Goal: Use online tool/utility: Utilize a website feature to perform a specific function

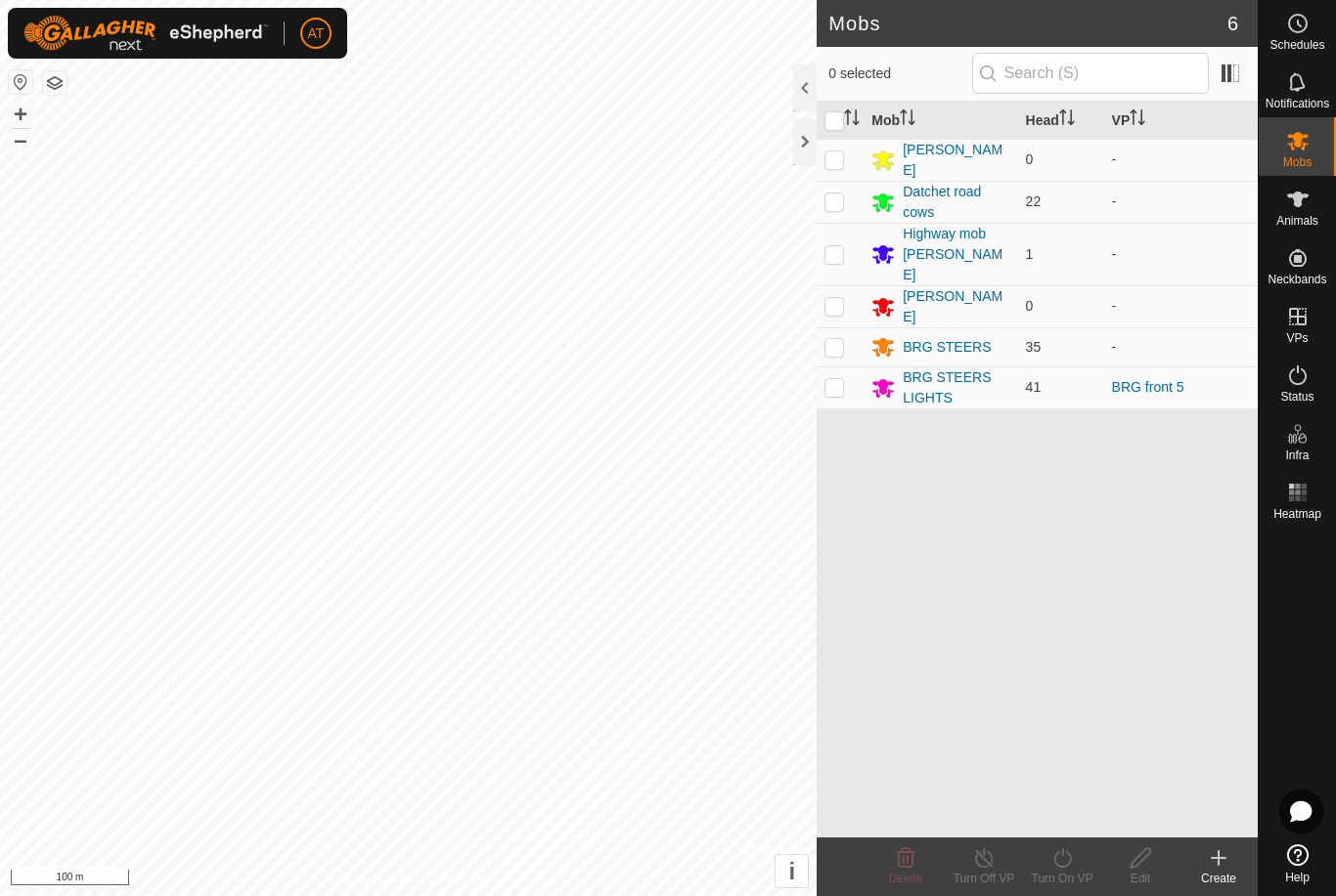
click at [834, 380] on p-checkbox at bounding box center [835, 388] width 20 height 16
checkbox input "true"
click at [1059, 865] on icon at bounding box center [1062, 858] width 25 height 24
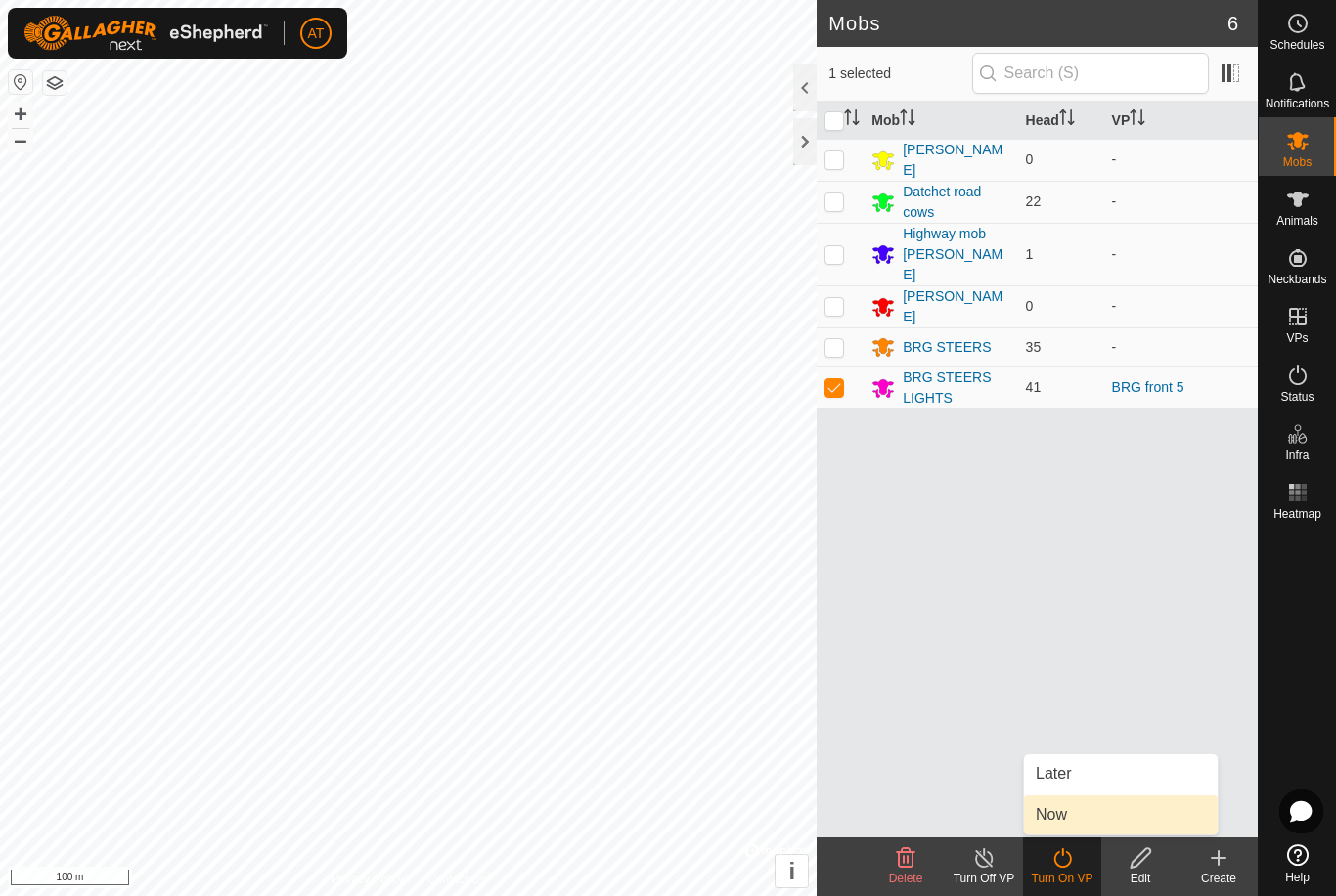
click at [1049, 813] on span "Now" at bounding box center [1051, 815] width 31 height 24
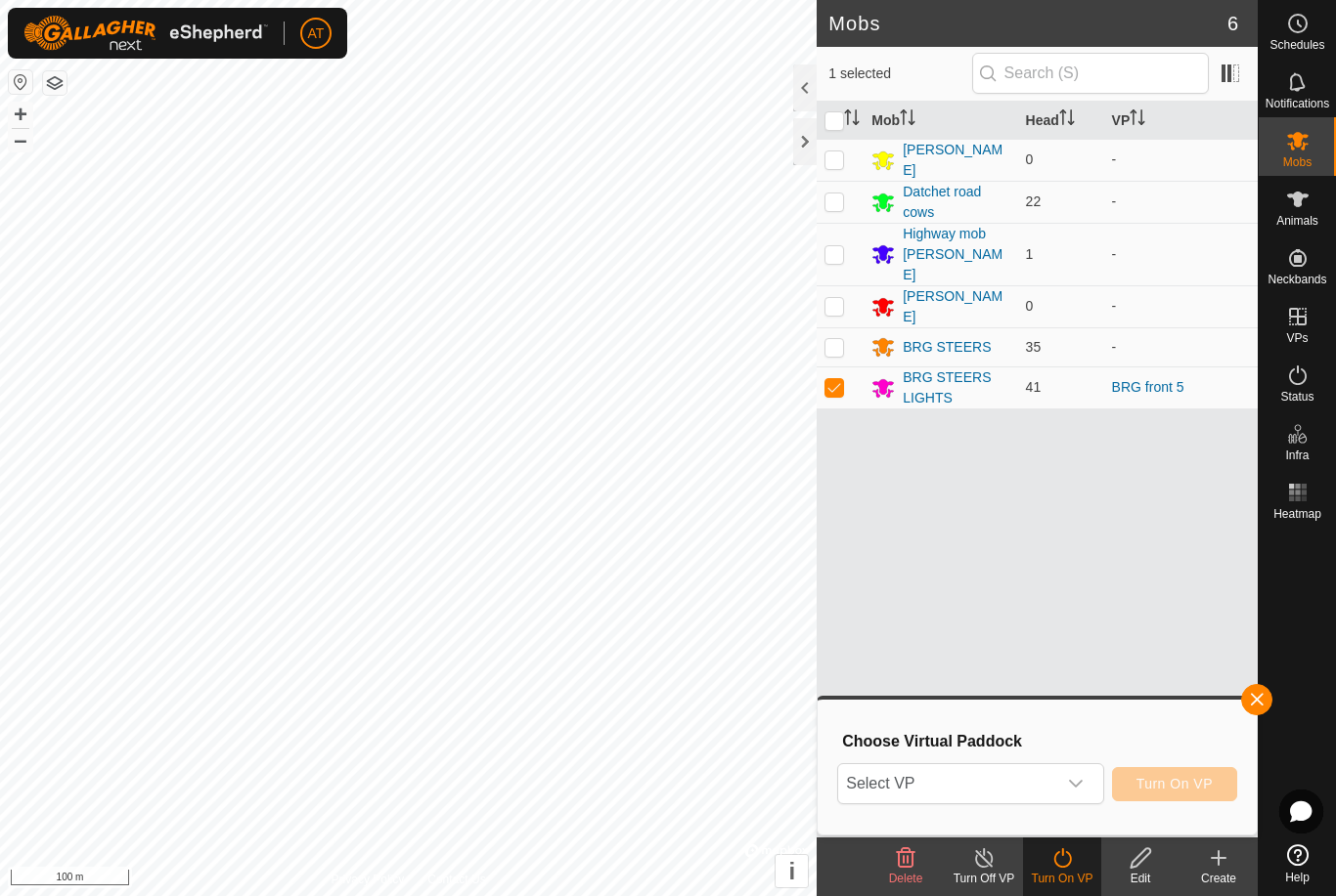
click at [1075, 784] on icon "dropdown trigger" at bounding box center [1076, 784] width 16 height 16
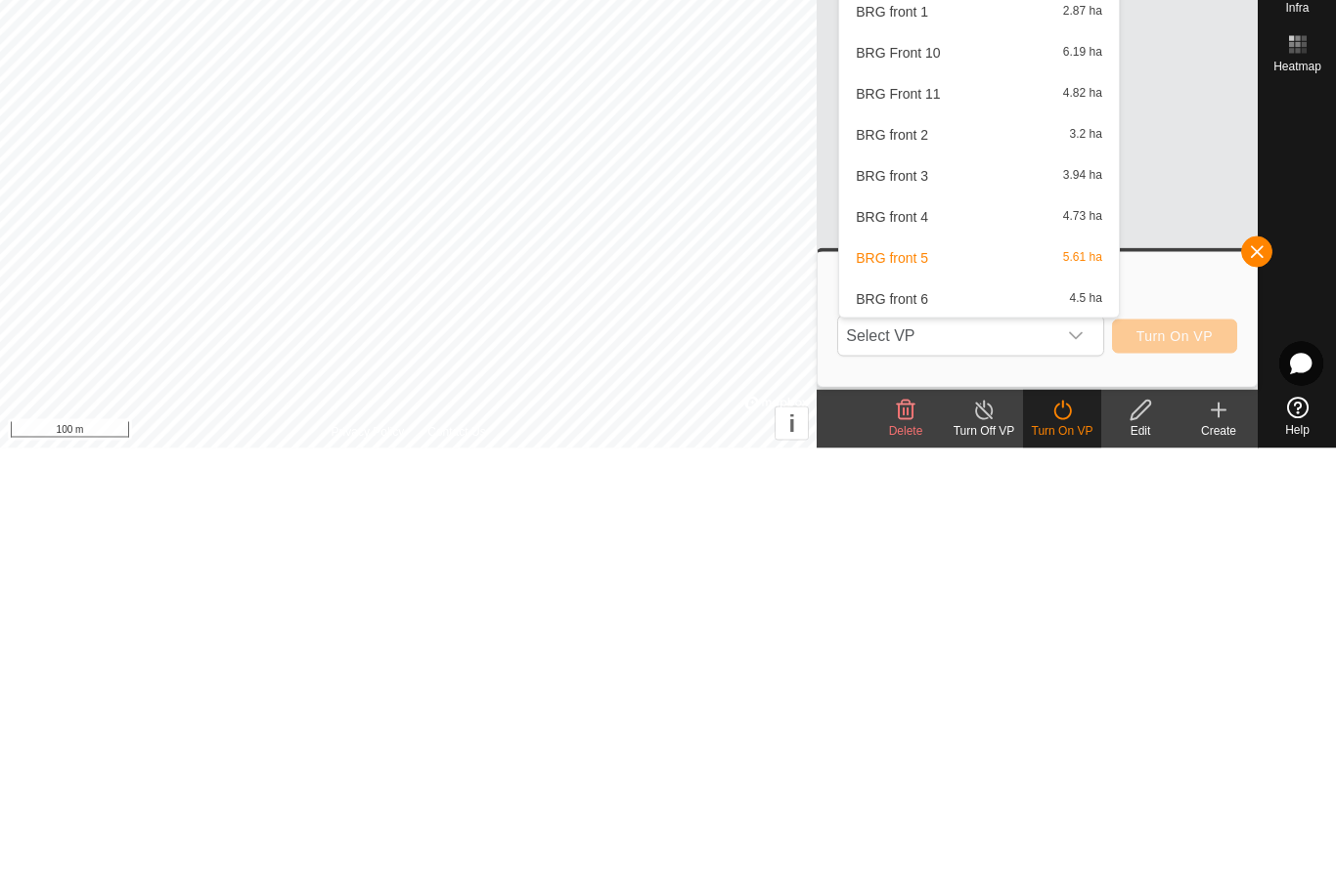
scroll to position [1212, 0]
click at [894, 657] on span "BRG front 4" at bounding box center [891, 664] width 73 height 14
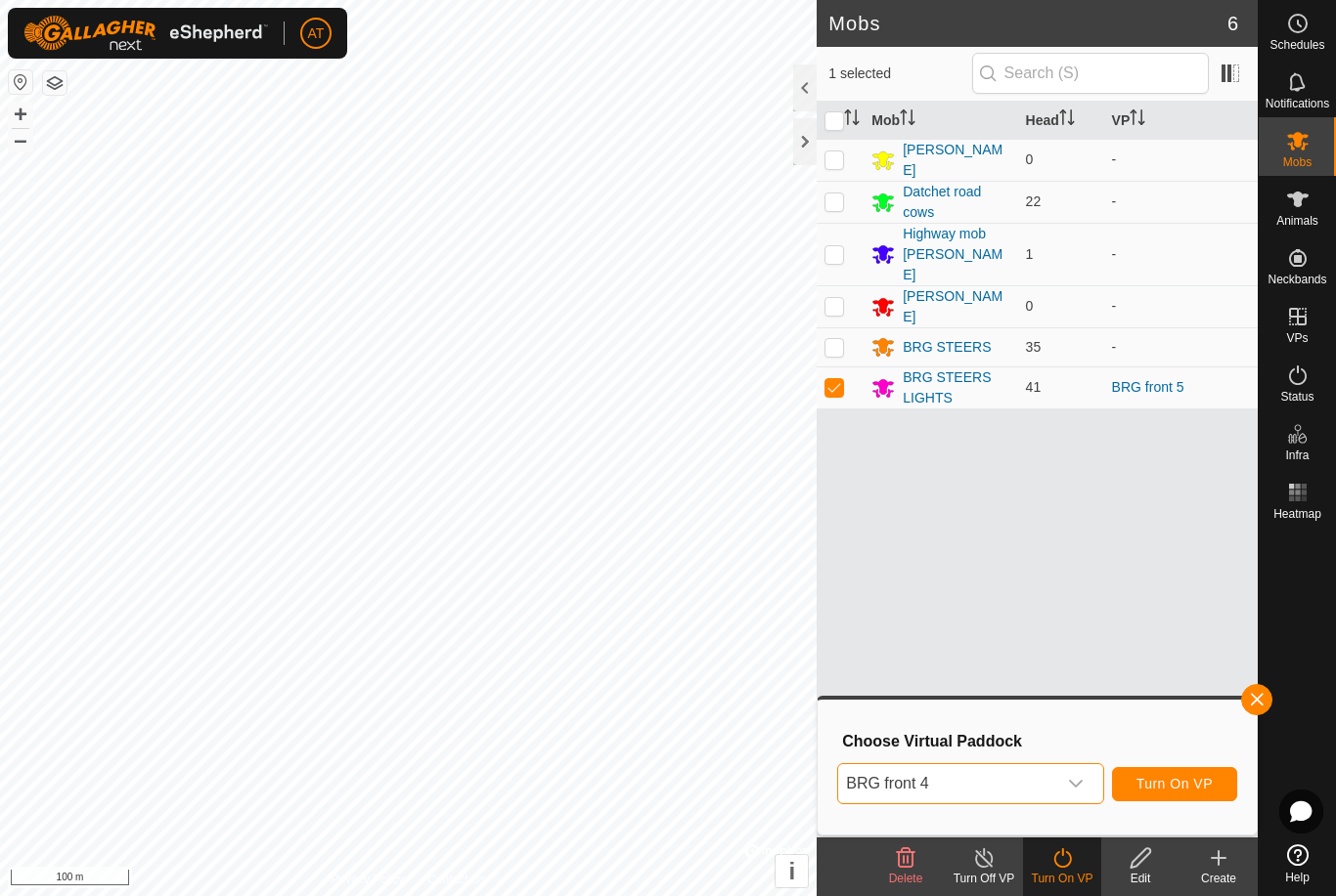
click at [1085, 786] on div "dropdown trigger" at bounding box center [1075, 783] width 39 height 39
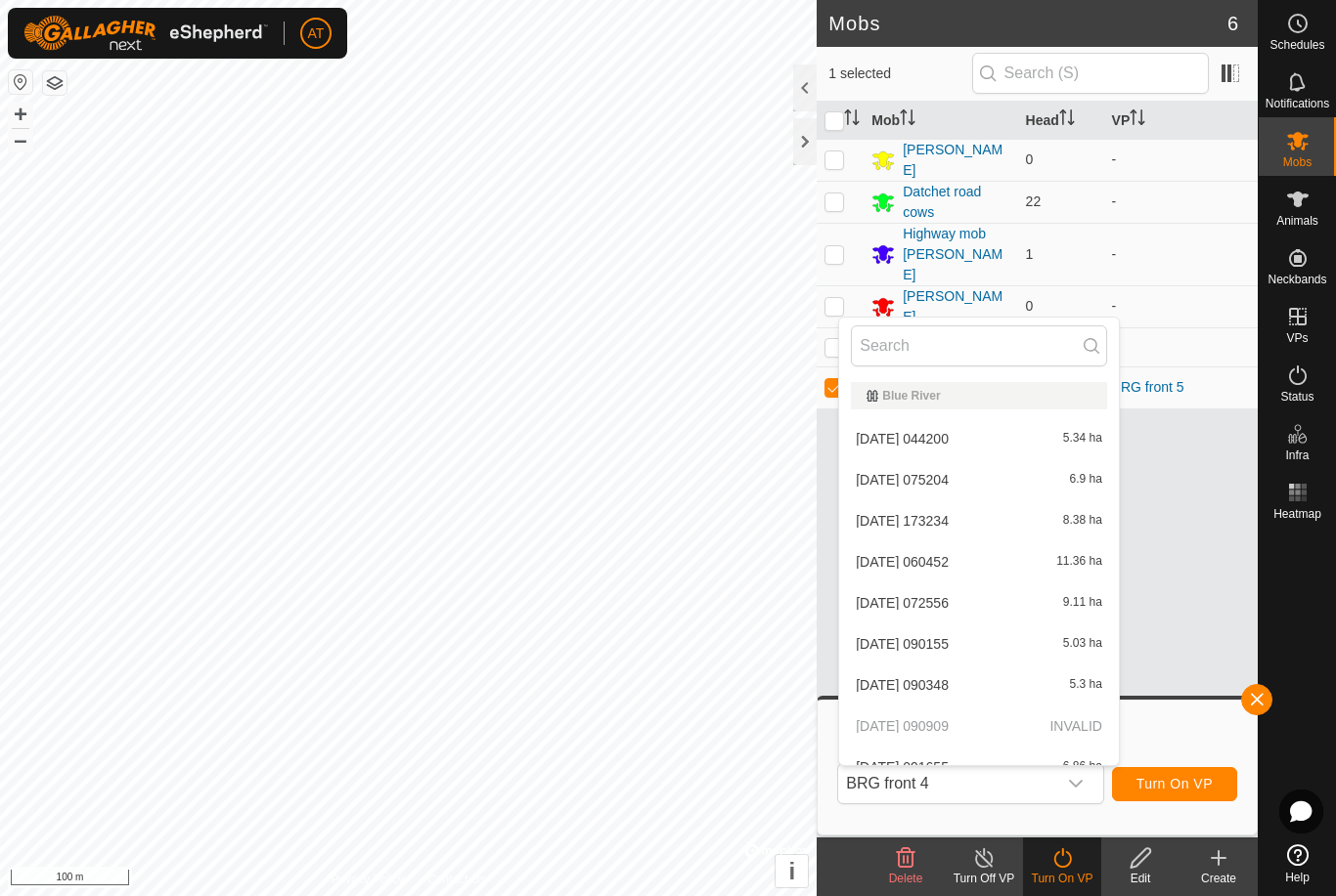
scroll to position [1130, 0]
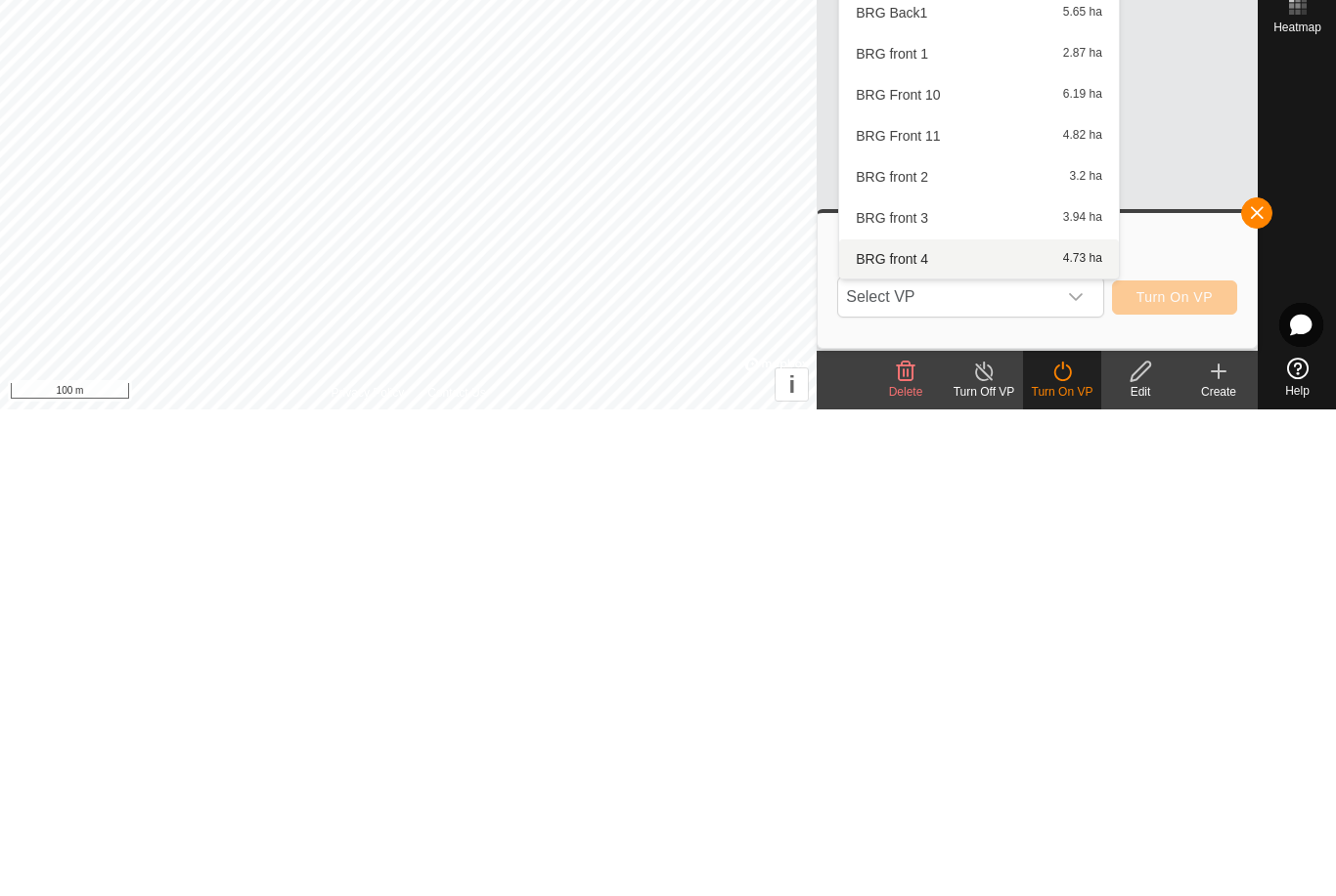
click at [1000, 735] on div "BRG front 4 4.73 ha" at bounding box center [978, 747] width 256 height 24
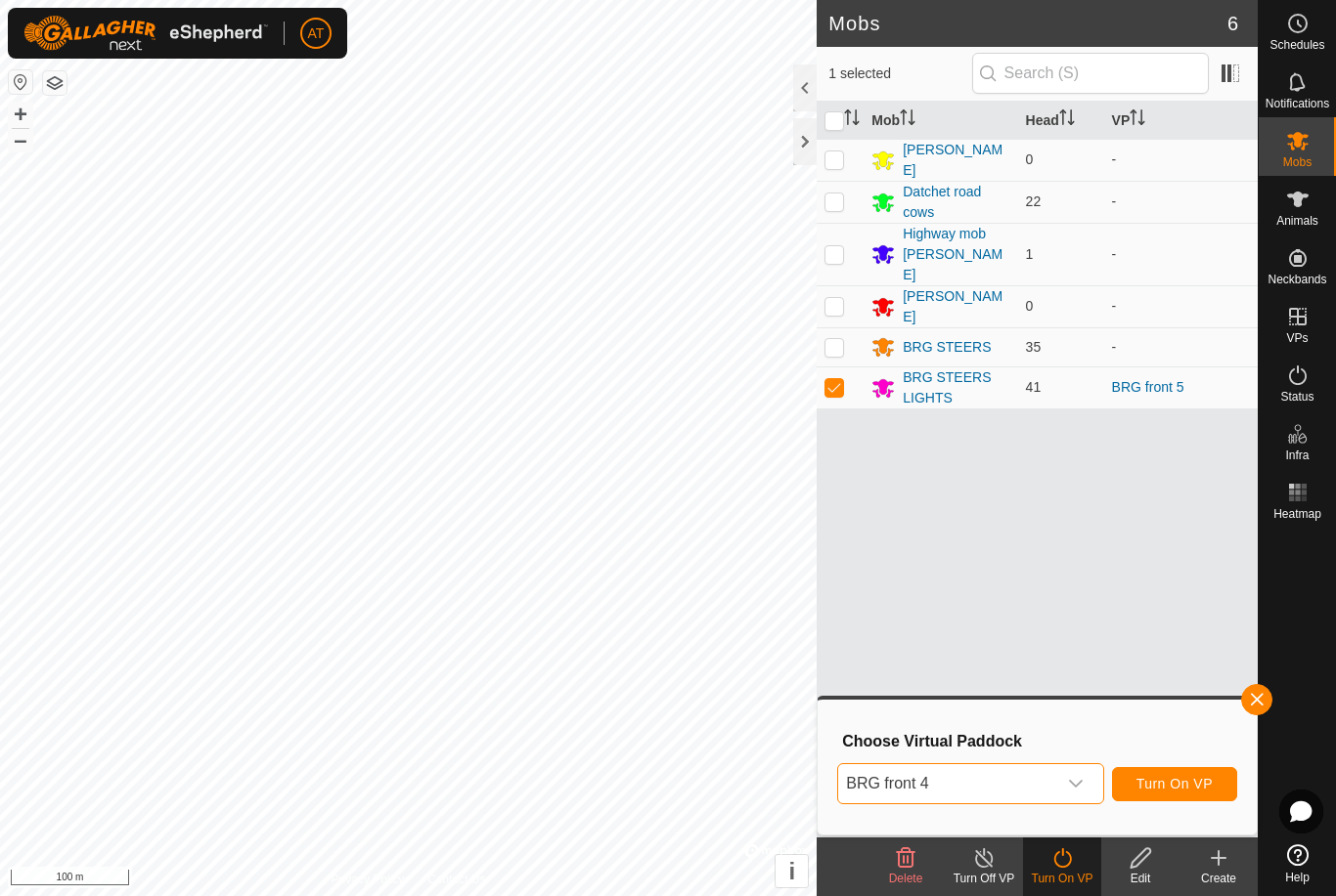
click at [1170, 776] on span "Turn On VP" at bounding box center [1174, 784] width 77 height 16
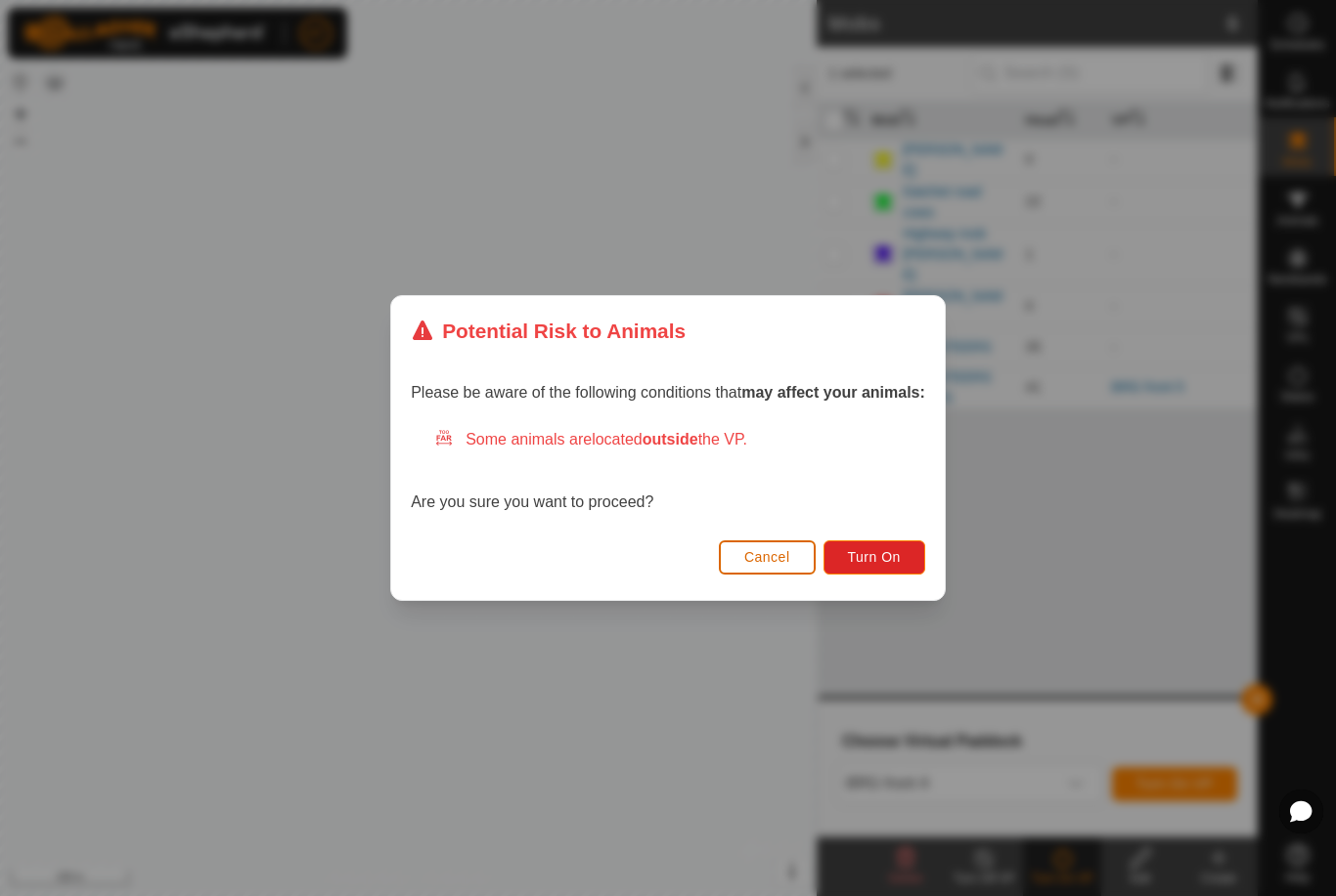
click at [895, 545] on button "Turn On" at bounding box center [874, 557] width 102 height 34
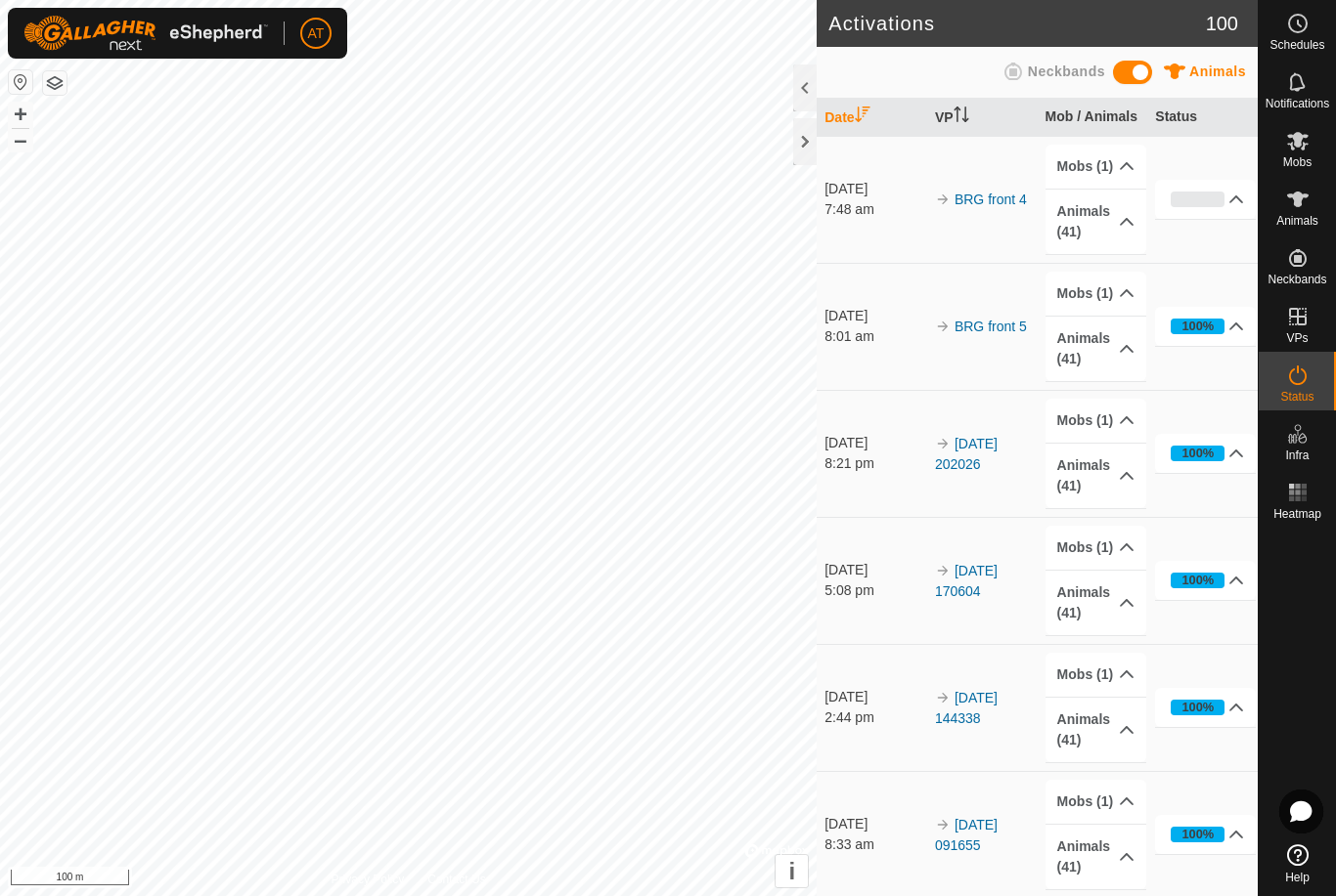
click at [807, 142] on div at bounding box center [805, 142] width 24 height 47
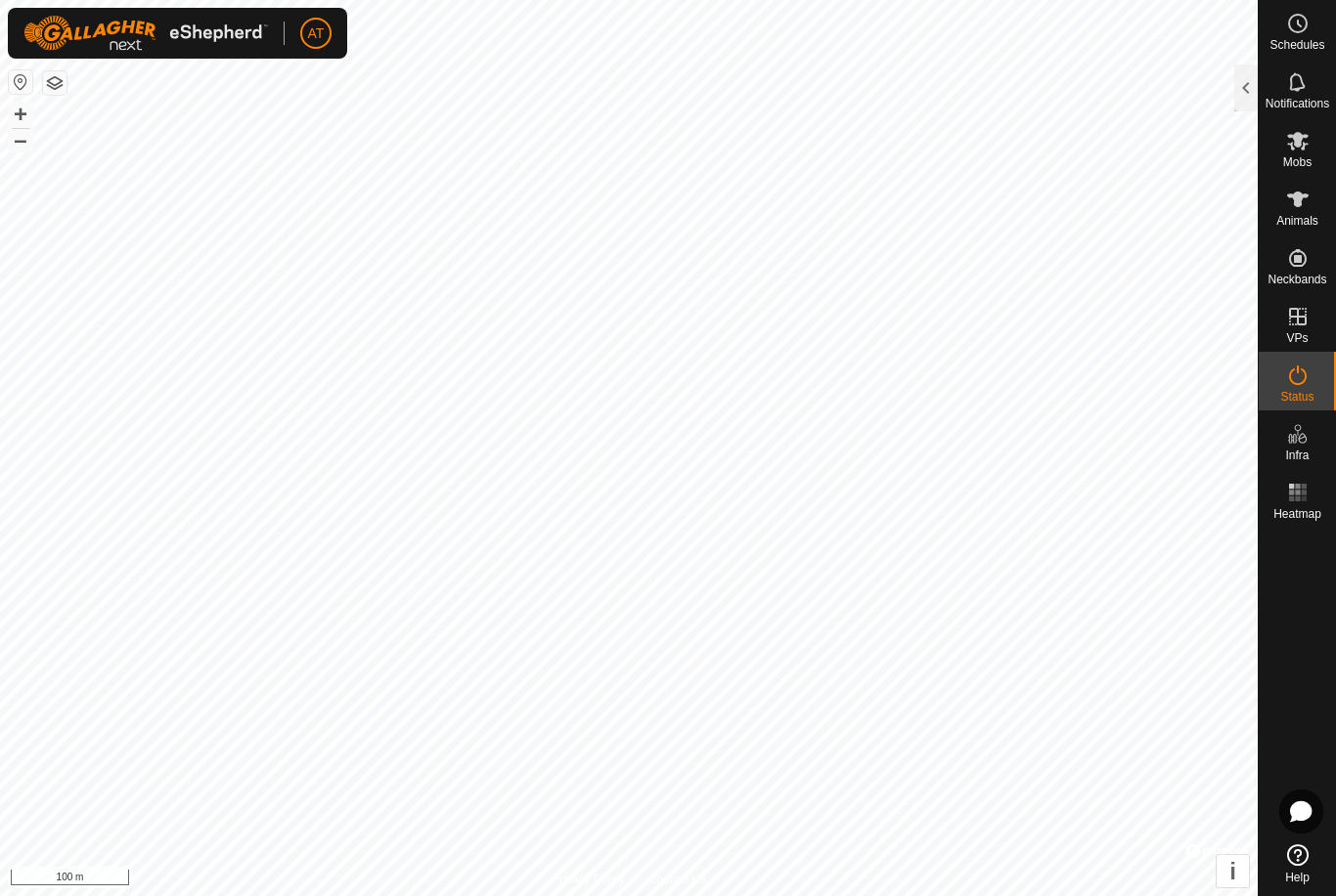
click at [1253, 78] on div at bounding box center [1246, 88] width 24 height 47
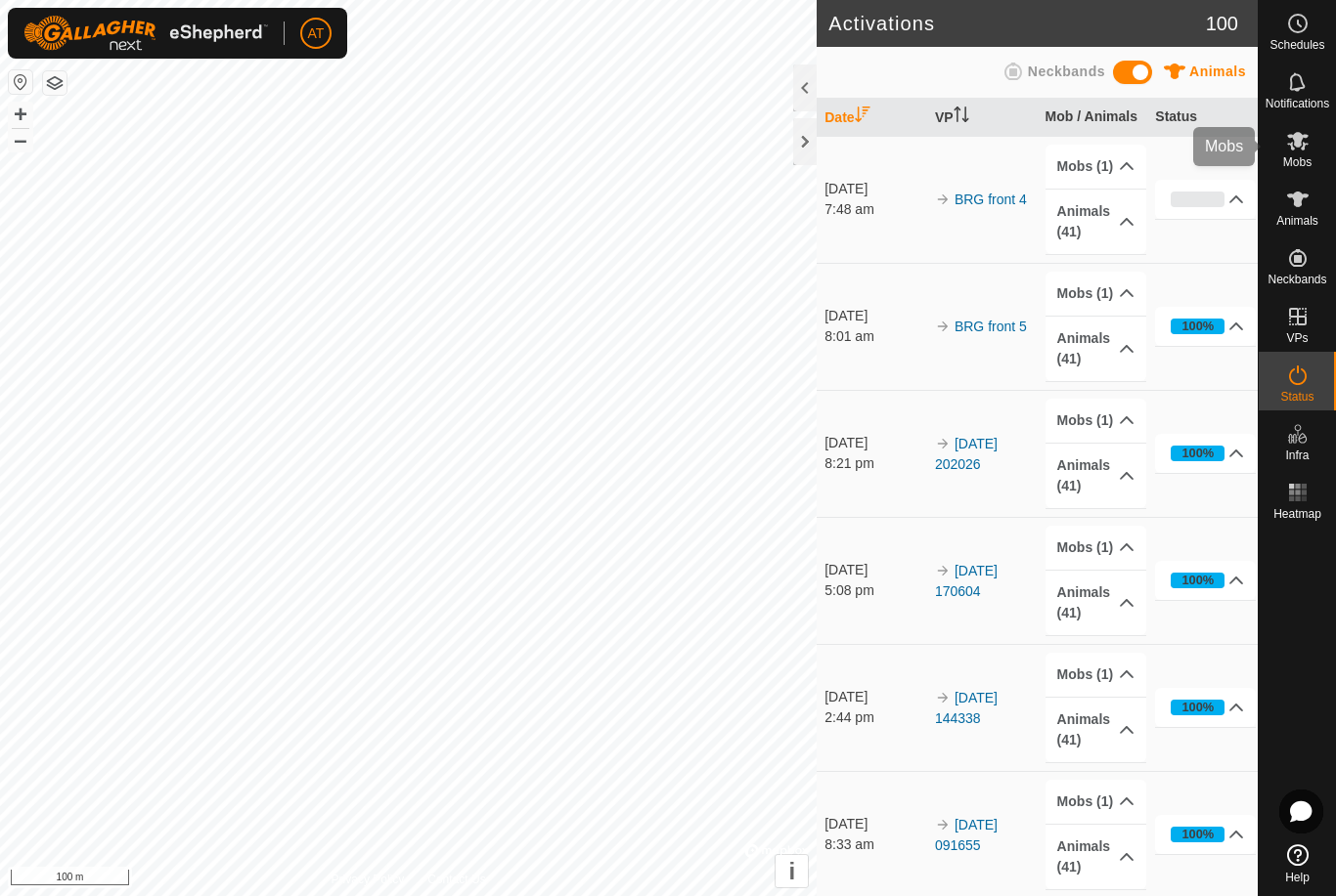
click at [1303, 143] on icon at bounding box center [1298, 141] width 22 height 19
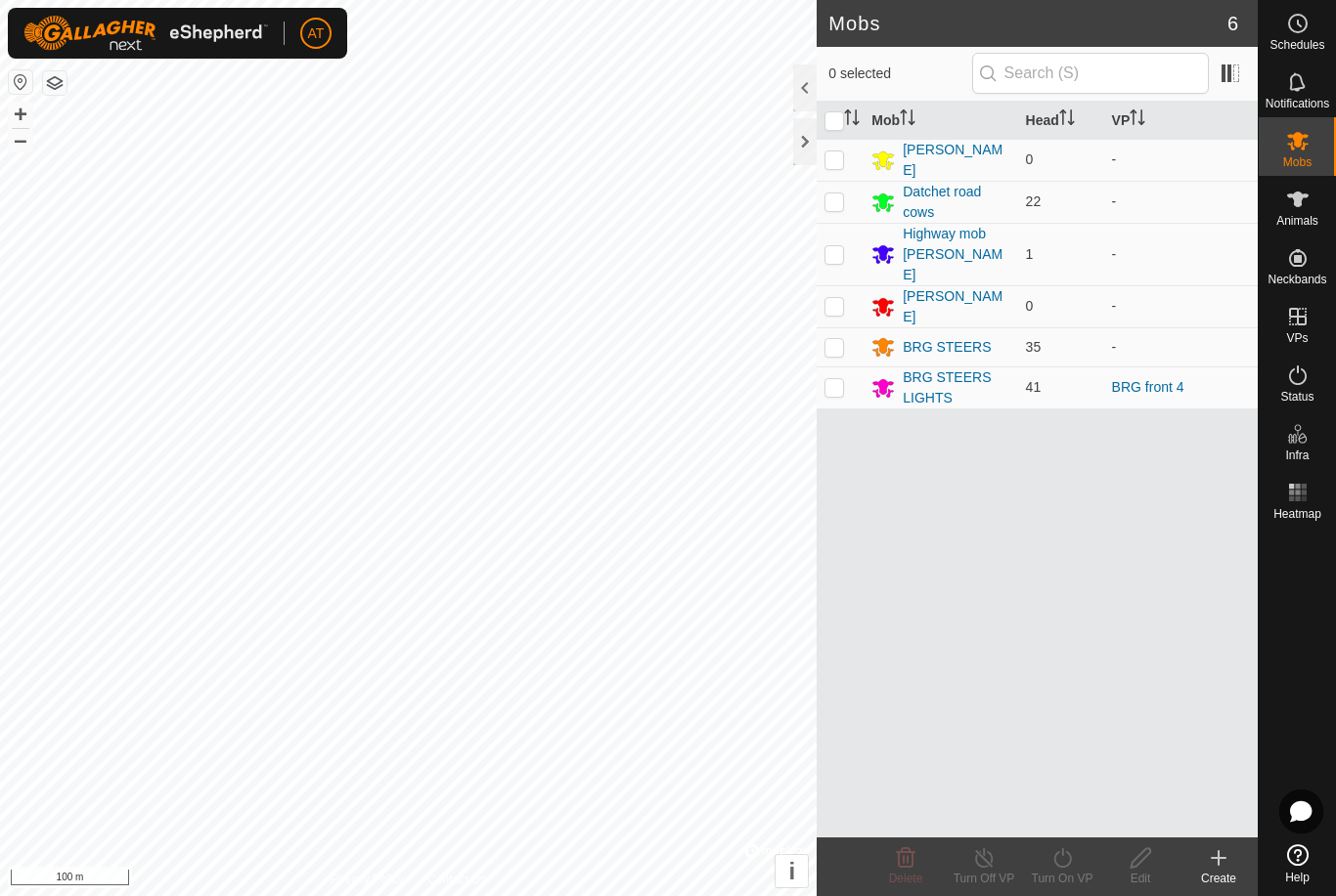
click at [846, 367] on td at bounding box center [839, 388] width 47 height 42
checkbox input "true"
click at [1068, 859] on icon at bounding box center [1062, 858] width 25 height 24
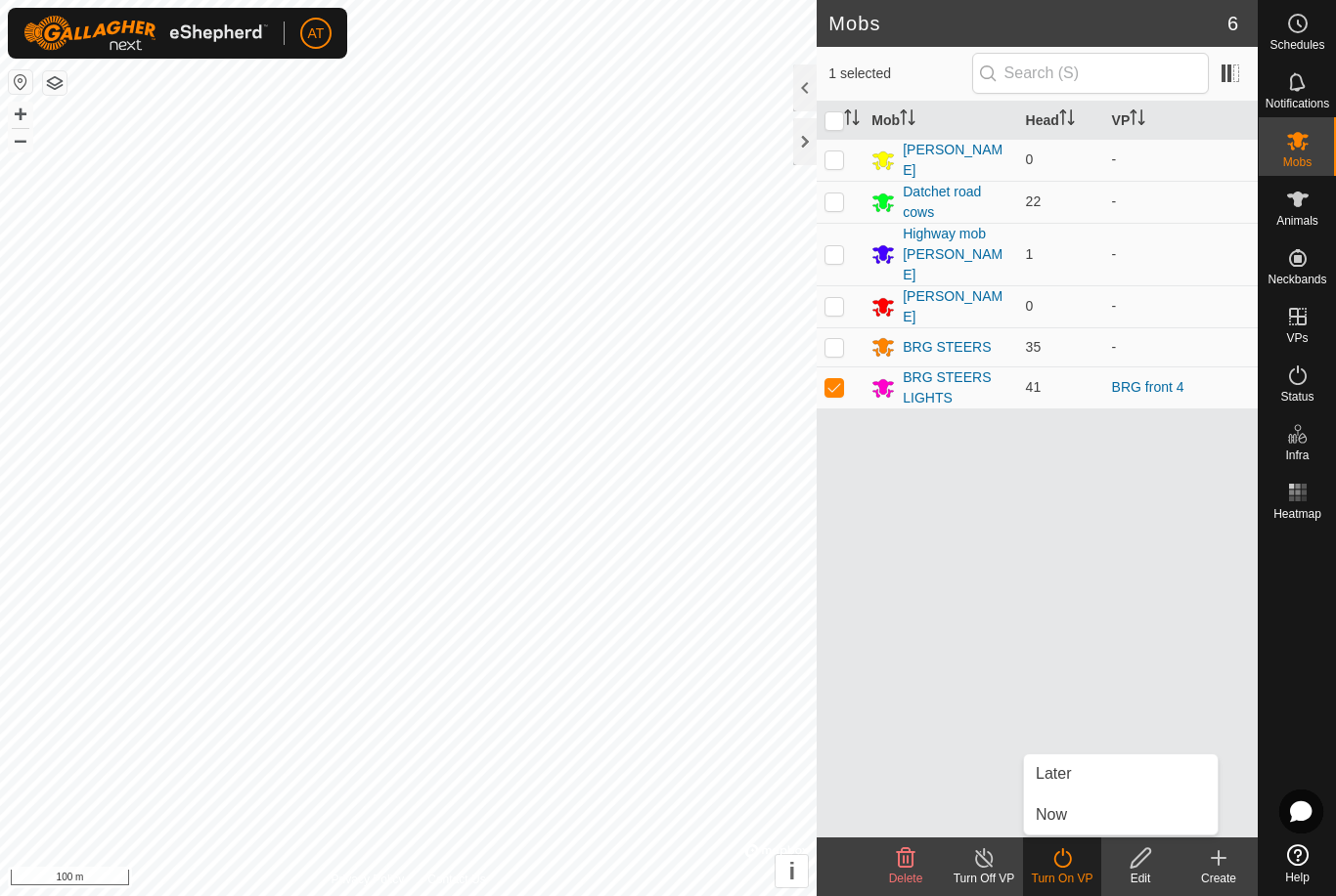
click at [1068, 806] on link "Now" at bounding box center [1121, 814] width 193 height 39
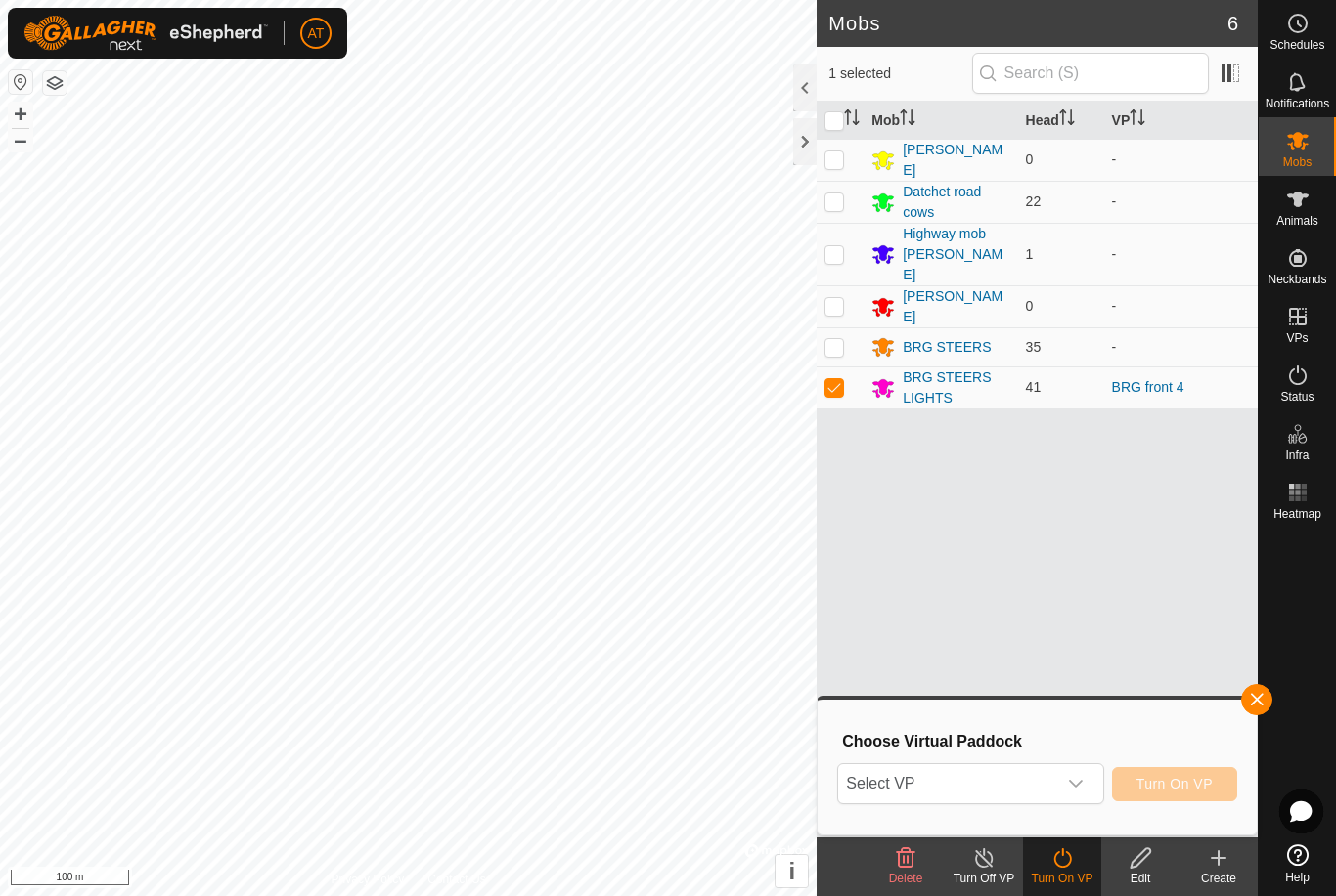
click at [1084, 782] on icon "dropdown trigger" at bounding box center [1076, 784] width 16 height 16
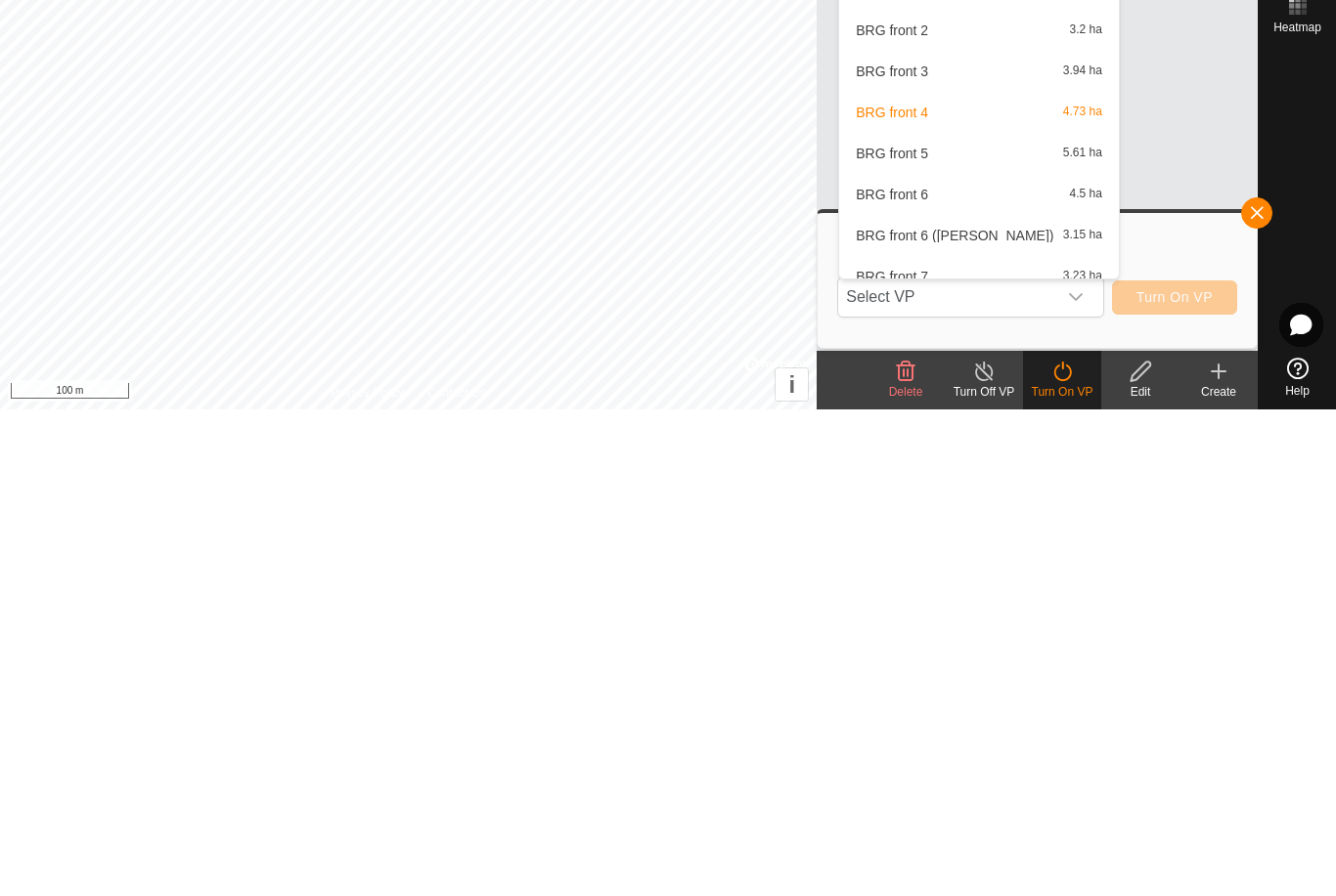
scroll to position [1253, 0]
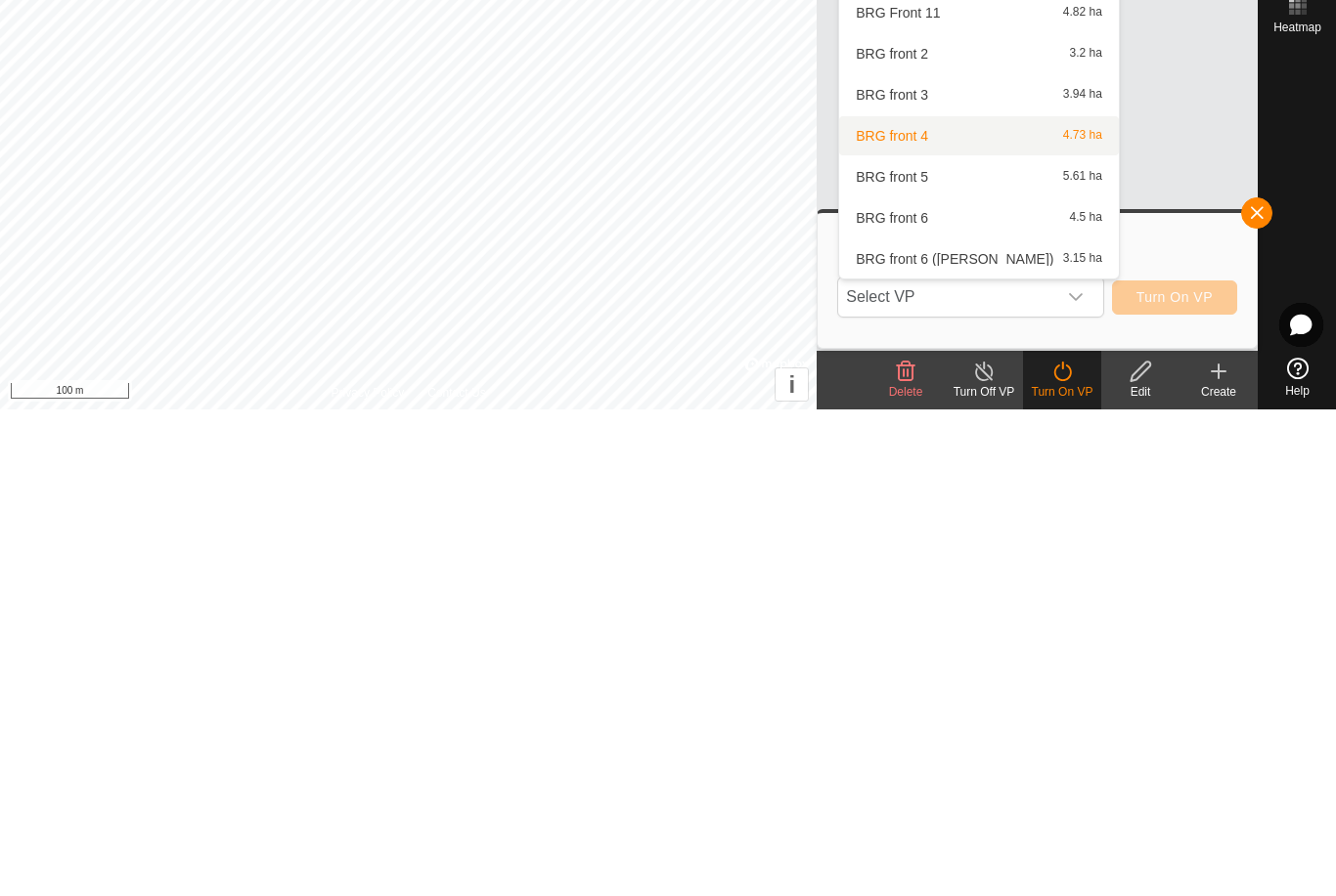
click at [928, 616] on span "BRG front 4" at bounding box center [891, 623] width 73 height 14
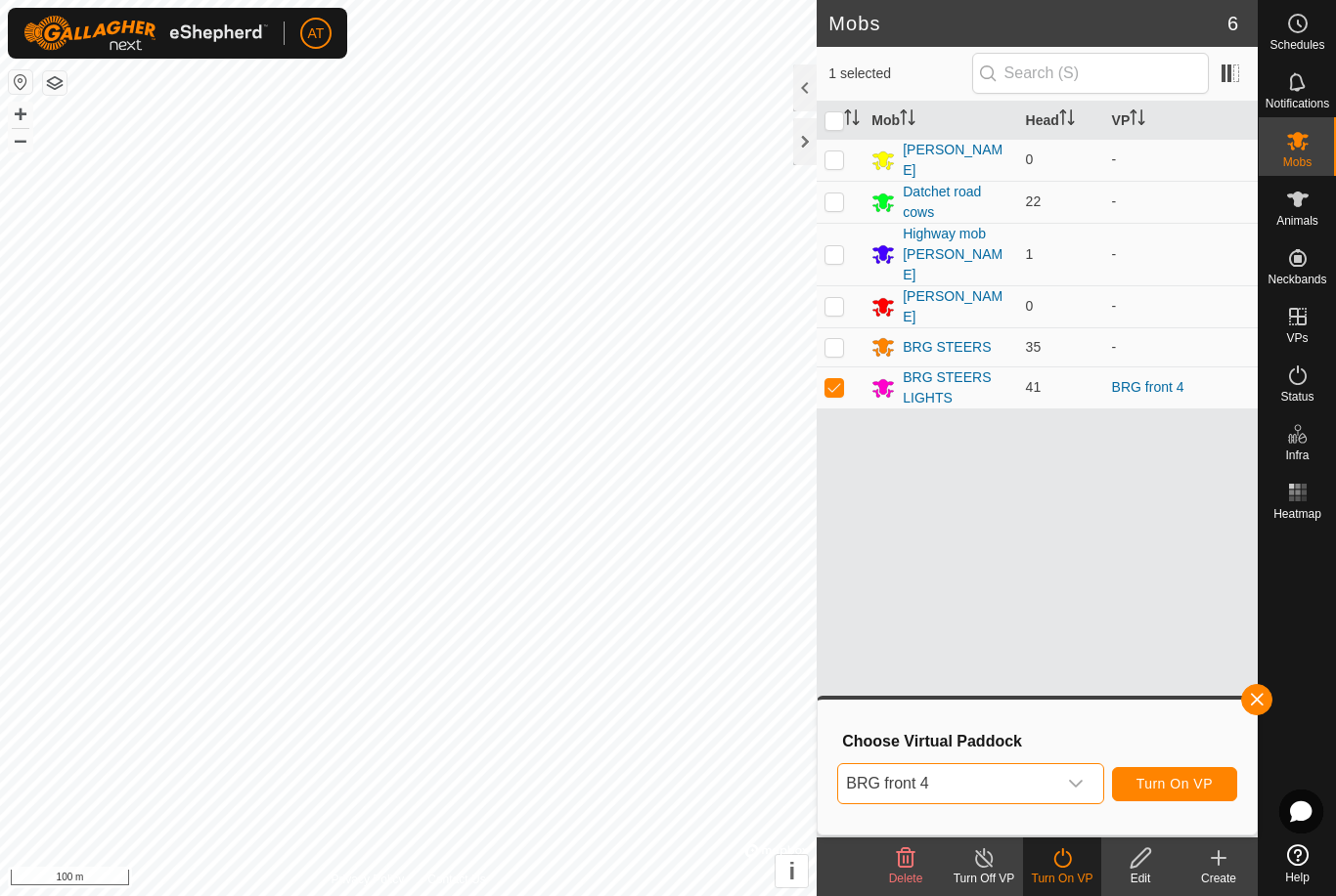
click at [1174, 786] on span "Turn On VP" at bounding box center [1174, 784] width 77 height 16
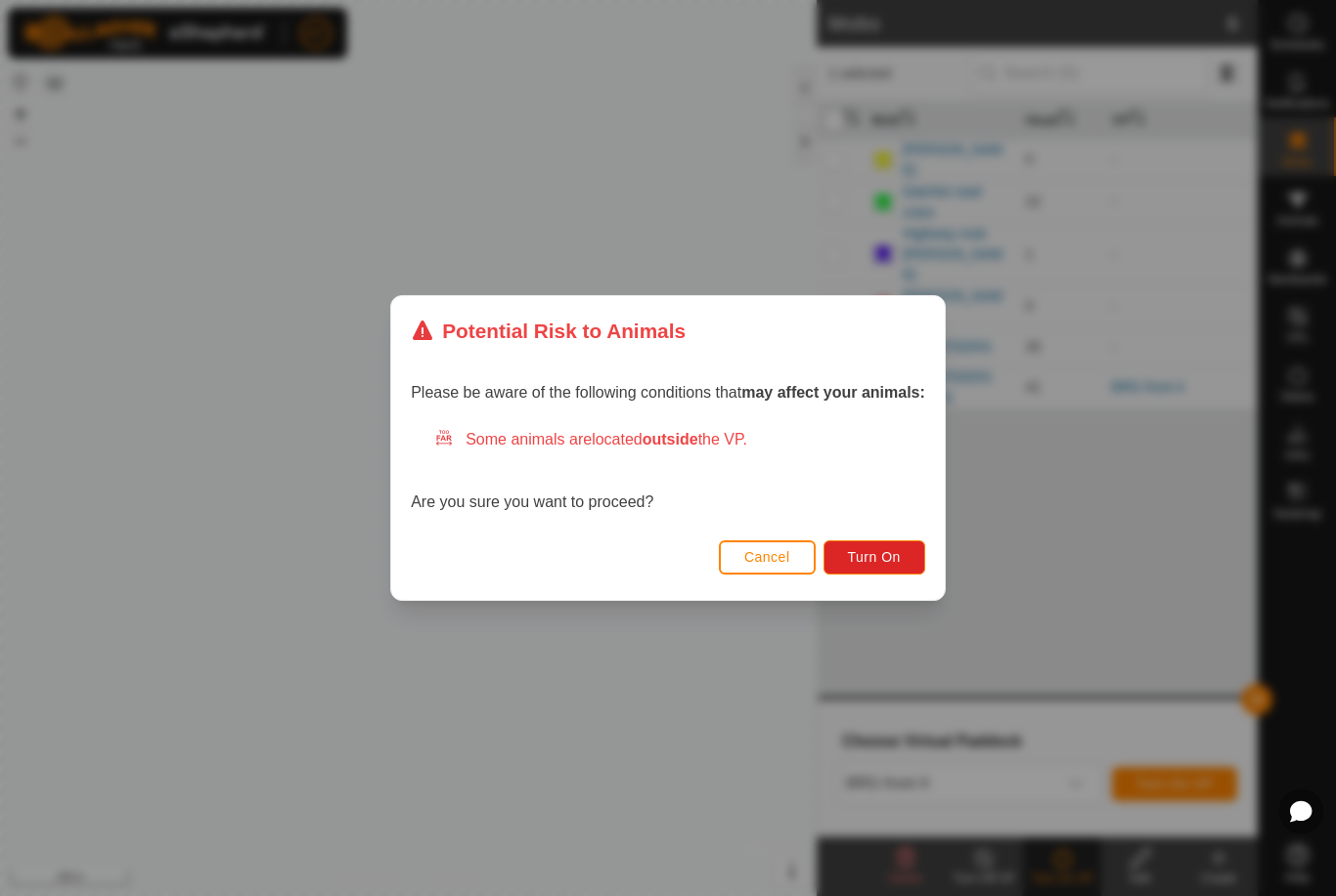
click at [890, 544] on button "Turn On" at bounding box center [874, 557] width 102 height 34
